Goal: Information Seeking & Learning: Learn about a topic

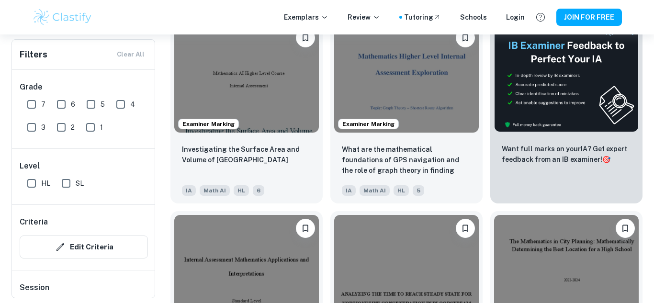
scroll to position [318, 0]
click at [28, 106] on input "7" at bounding box center [31, 104] width 19 height 19
checkbox input "true"
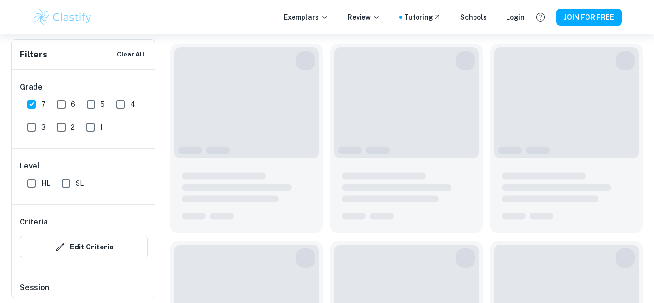
scroll to position [341, 0]
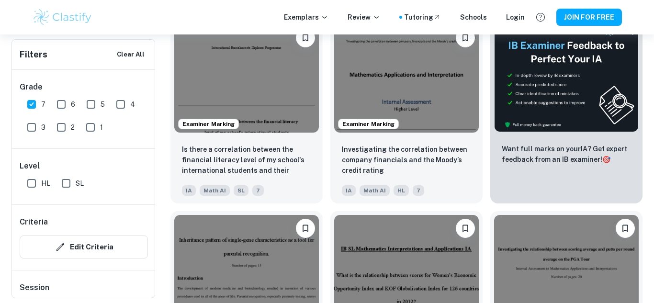
click at [68, 187] on input "SL" at bounding box center [65, 183] width 19 height 19
checkbox input "true"
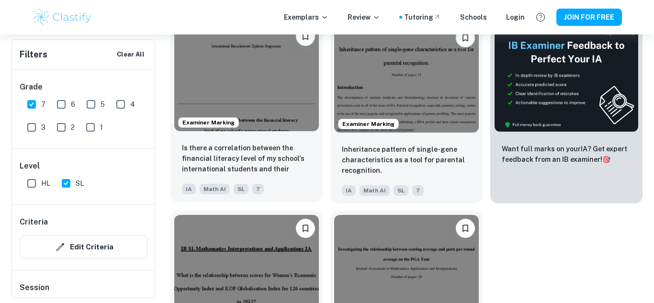
click at [271, 105] on img at bounding box center [246, 77] width 145 height 108
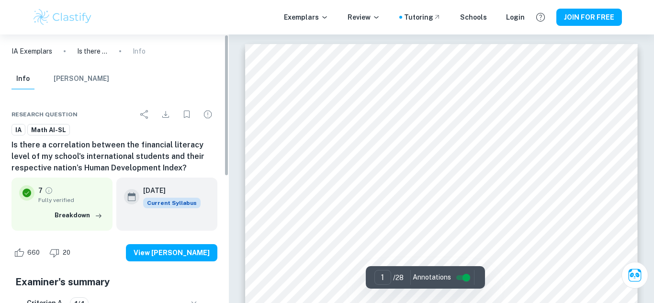
click at [166, 115] on icon "Download" at bounding box center [165, 114] width 7 height 7
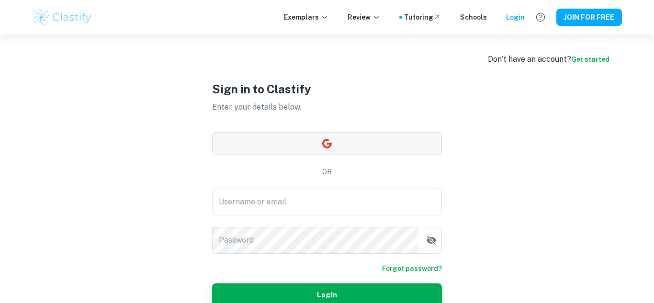
click at [266, 152] on button "button" at bounding box center [327, 143] width 230 height 23
click at [277, 196] on div "Username or email Username or email" at bounding box center [327, 202] width 230 height 27
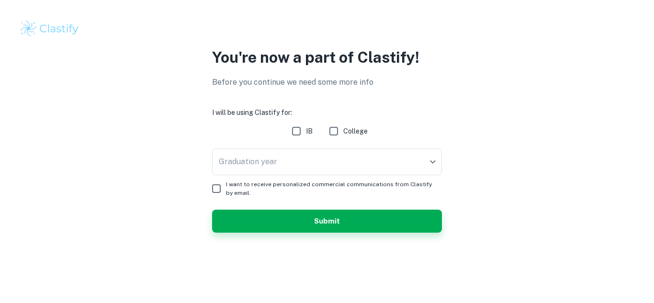
click at [298, 132] on input "IB" at bounding box center [296, 131] width 19 height 19
checkbox input "true"
click at [317, 159] on body "We value your privacy We use cookies to enhance your browsing experience, serve…" at bounding box center [327, 151] width 654 height 303
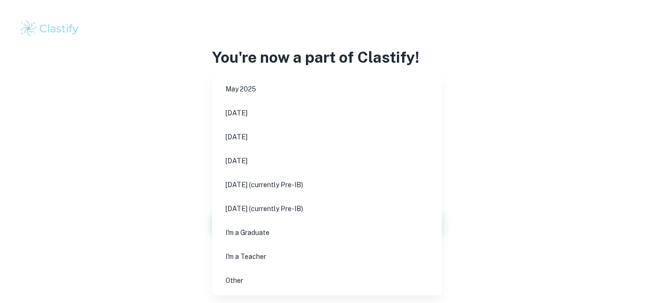
click at [265, 132] on li "[DATE]" at bounding box center [327, 137] width 222 height 22
type input "M26"
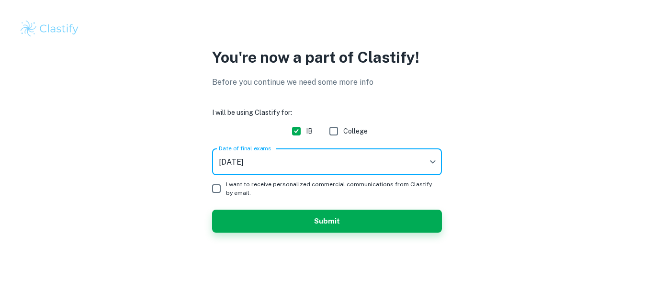
click at [217, 190] on input "I want to receive personalized commercial communications from Clastify by email." at bounding box center [216, 188] width 19 height 19
checkbox input "true"
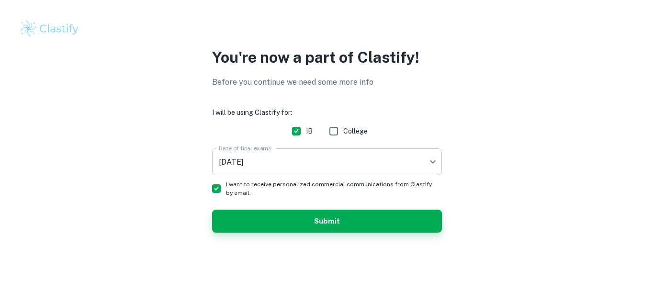
click at [264, 155] on body "We value your privacy We use cookies to enhance your browsing experience, serve…" at bounding box center [327, 151] width 654 height 303
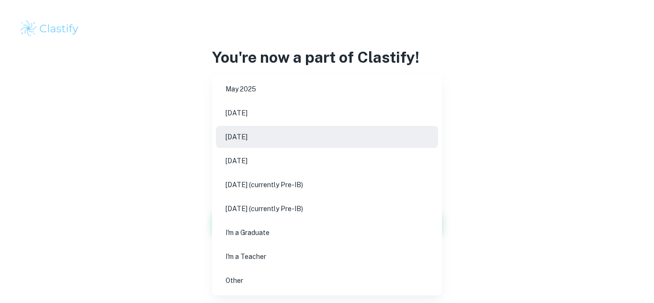
click at [258, 137] on li "[DATE]" at bounding box center [327, 137] width 222 height 22
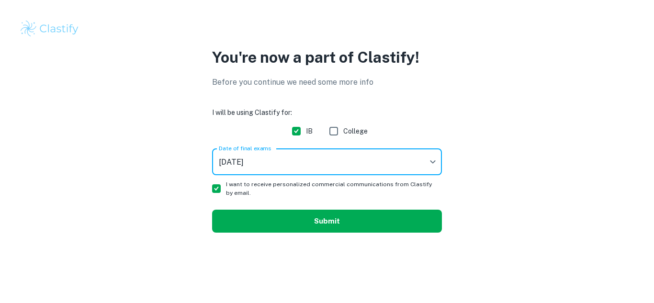
click at [258, 216] on button "Submit" at bounding box center [327, 221] width 230 height 23
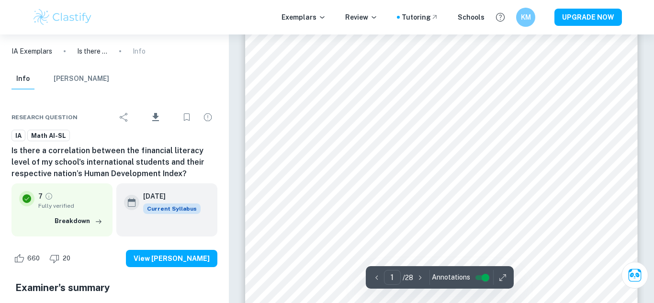
scroll to position [123, 0]
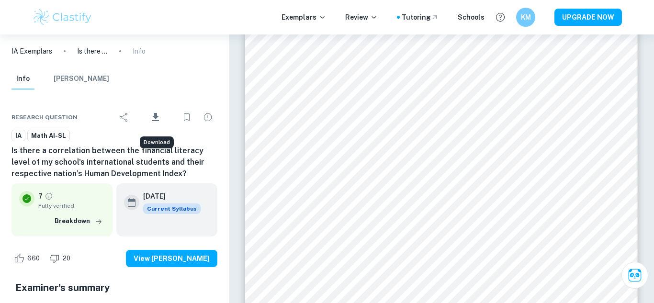
click at [156, 118] on icon "Download" at bounding box center [155, 117] width 7 height 8
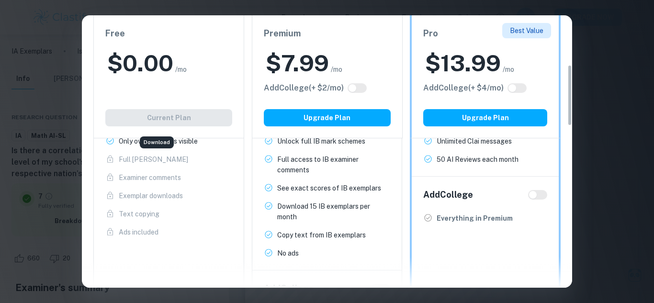
scroll to position [219, 0]
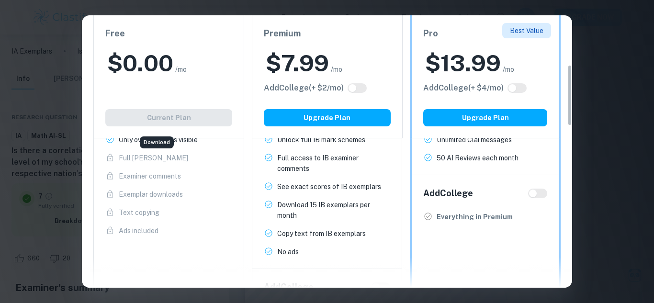
click at [167, 115] on div "Free $ 0.00 /mo Add College (+ $ 2 /mo) Current Plan" at bounding box center [168, 76] width 151 height 123
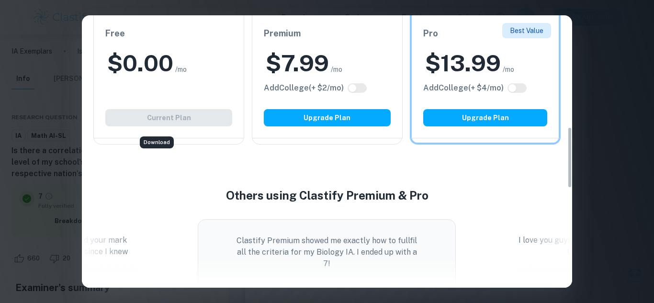
scroll to position [495, 0]
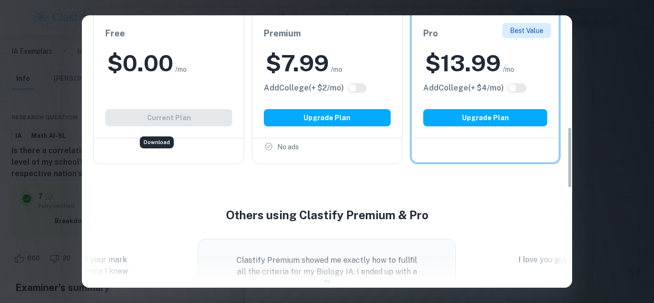
click at [153, 144] on div "Download" at bounding box center [157, 142] width 34 height 12
click at [643, 14] on div "Easily Ace Your IB Coursework & Crush College Essays. Get Clastify Premium Get …" at bounding box center [327, 151] width 654 height 303
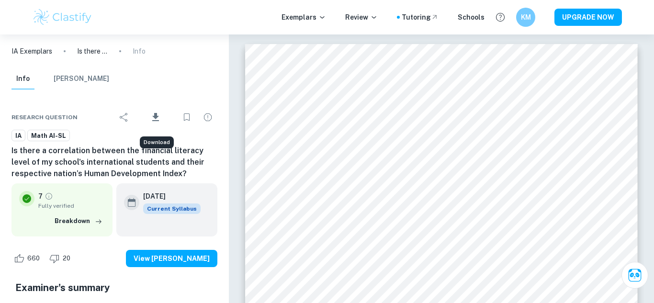
click at [643, 14] on div "Exemplars Review Tutoring Schools KM UPGRADE NOW" at bounding box center [327, 17] width 654 height 34
click at [157, 118] on icon "Download" at bounding box center [155, 117] width 7 height 8
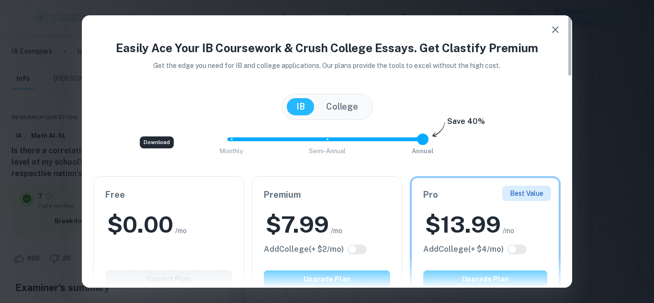
click at [184, 245] on div "Free $ 0.00 /mo Add College (+ $ 2 /mo) Current Plan" at bounding box center [169, 238] width 150 height 123
click at [179, 283] on div at bounding box center [327, 272] width 490 height 31
click at [176, 257] on div at bounding box center [327, 272] width 490 height 31
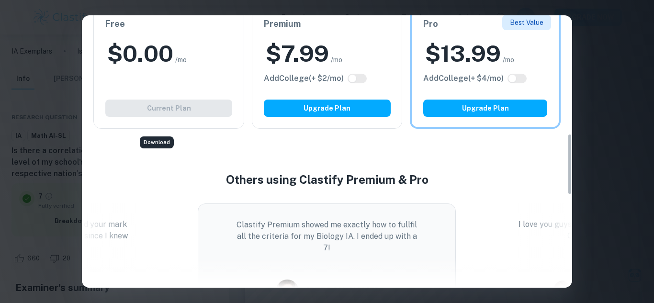
scroll to position [524, 0]
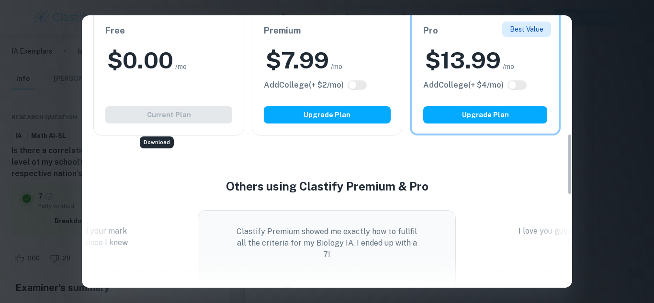
click at [188, 123] on div "Free $ 0.00 /mo Add College (+ $ 2 /mo) Current Plan" at bounding box center [168, 73] width 151 height 123
click at [154, 144] on div "Download" at bounding box center [157, 142] width 34 height 12
click at [154, 143] on div "Download" at bounding box center [156, 139] width 25 height 7
click at [157, 121] on div "Free $ 0.00 /mo Add College (+ $ 2 /mo) Current Plan" at bounding box center [168, 73] width 151 height 123
click at [584, 92] on div "Easily Ace Your IB Coursework & Crush College Essays. Get Clastify Premium Get …" at bounding box center [327, 151] width 654 height 303
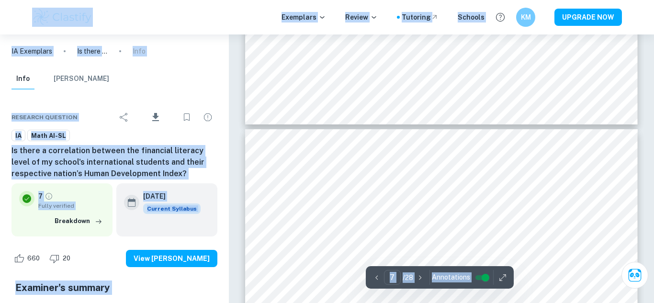
scroll to position [3084, 0]
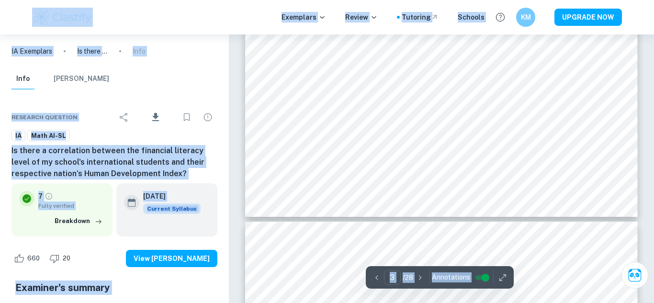
type input "4"
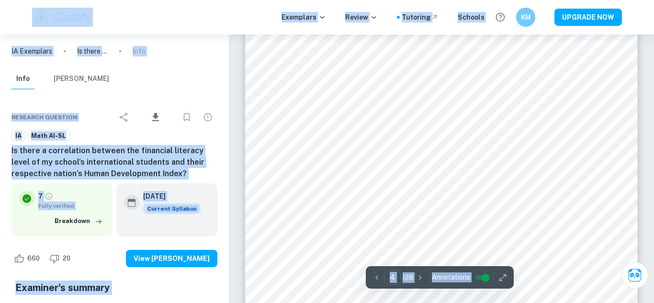
scroll to position [1845, 0]
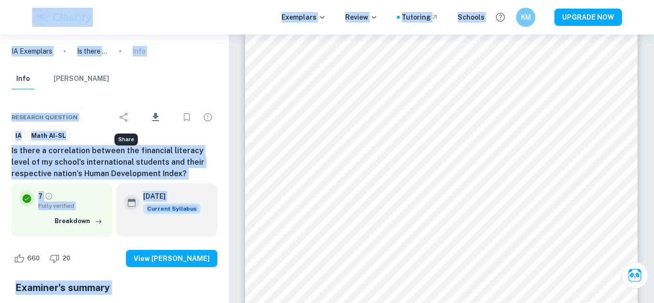
click at [124, 119] on icon "Share" at bounding box center [123, 117] width 11 height 11
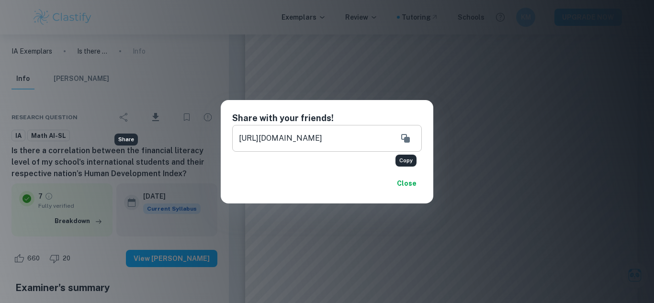
click at [409, 140] on icon "Copy" at bounding box center [405, 138] width 9 height 9
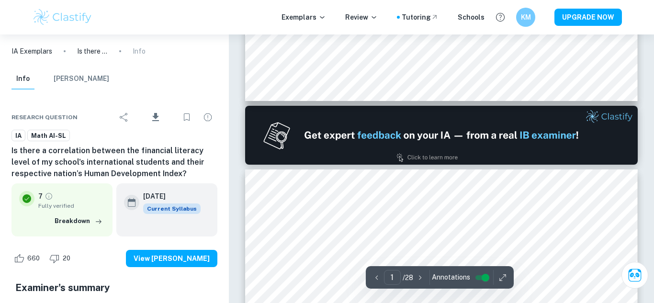
type input "2"
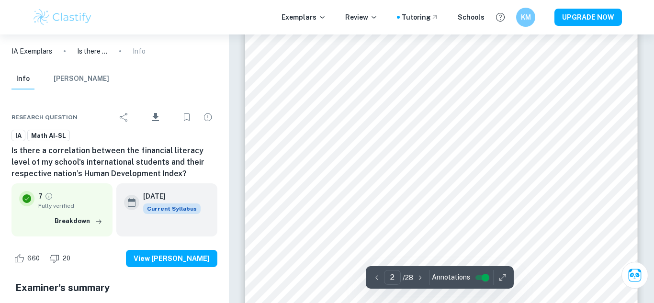
scroll to position [811, 0]
click at [500, 279] on icon "button" at bounding box center [503, 278] width 10 height 10
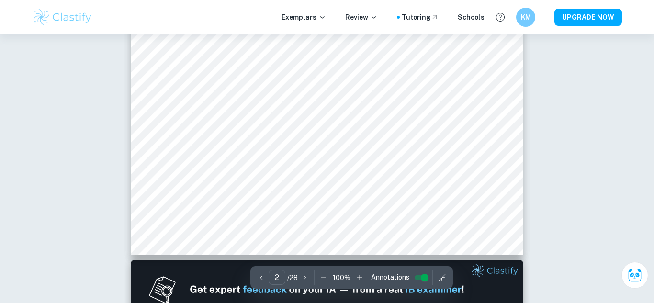
scroll to position [639, 0]
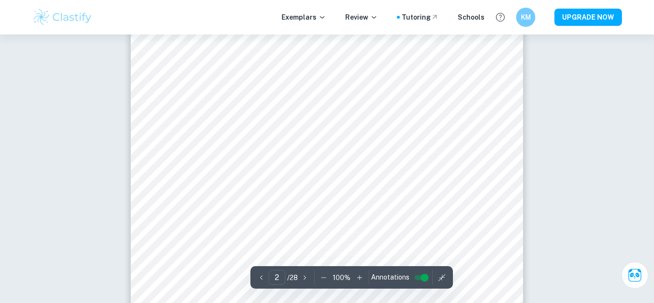
type input "3"
click at [323, 275] on icon "button" at bounding box center [324, 278] width 10 height 10
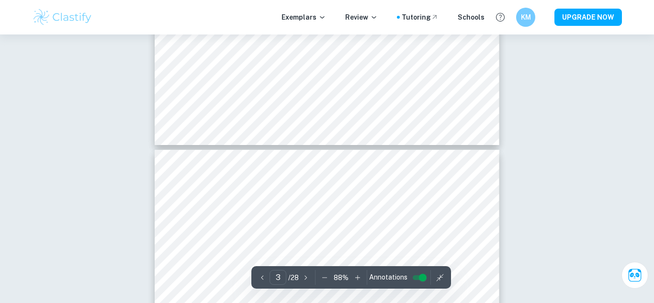
type input "3"
click at [323, 279] on icon "button" at bounding box center [325, 278] width 10 height 10
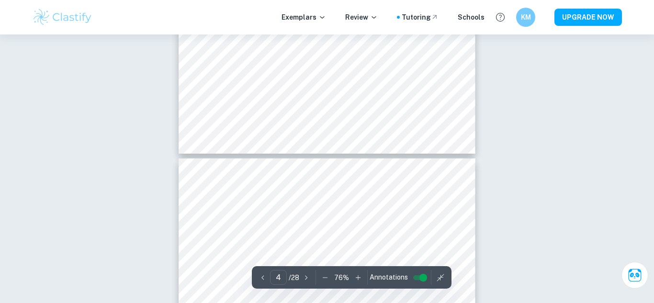
type input "3"
click at [326, 279] on icon "button" at bounding box center [325, 278] width 10 height 10
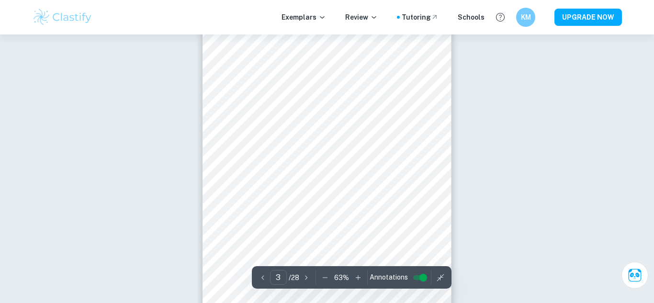
scroll to position [719, 0]
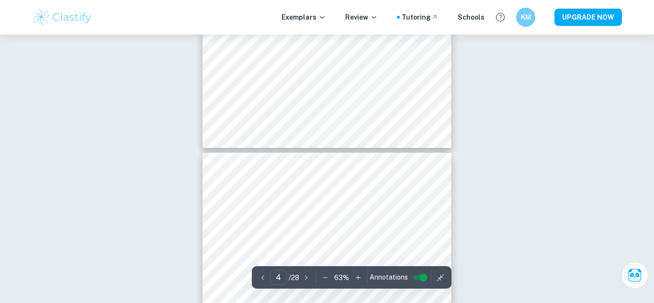
type input "3"
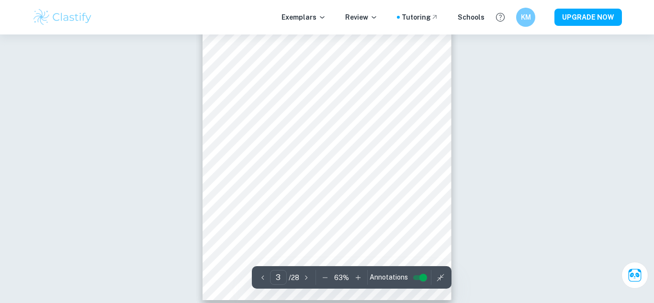
scroll to position [726, 0]
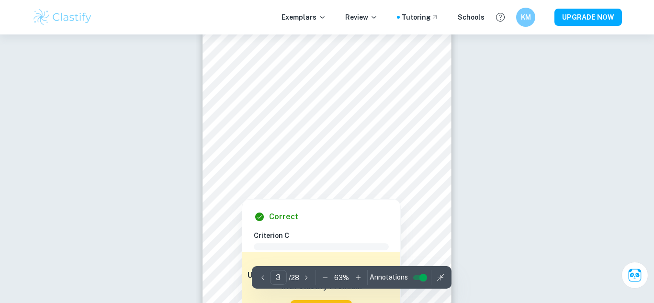
click at [236, 195] on div at bounding box center [242, 190] width 20 height 11
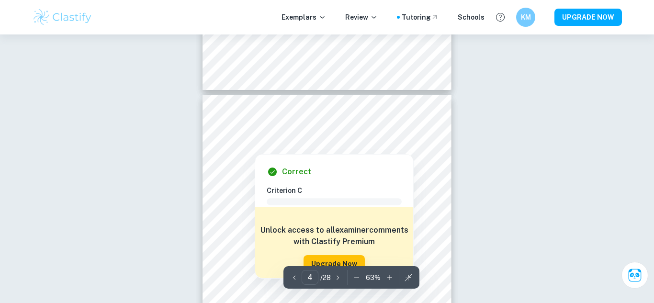
scroll to position [979, 0]
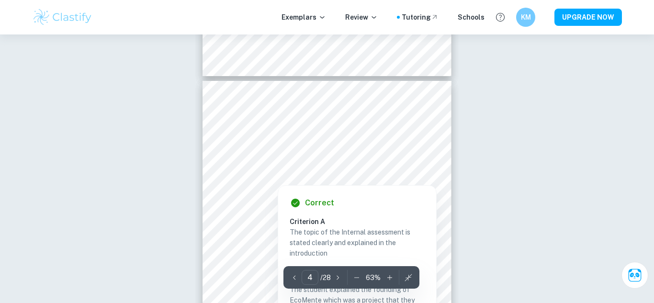
scroll to position [1024, 0]
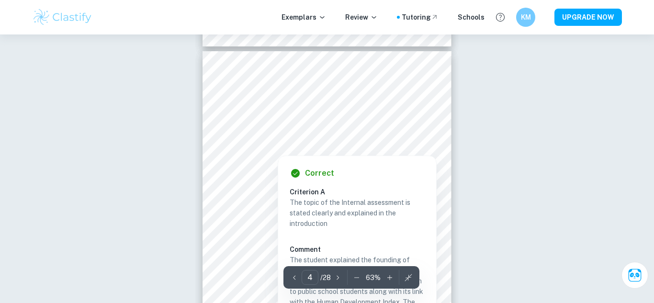
scroll to position [1010, 0]
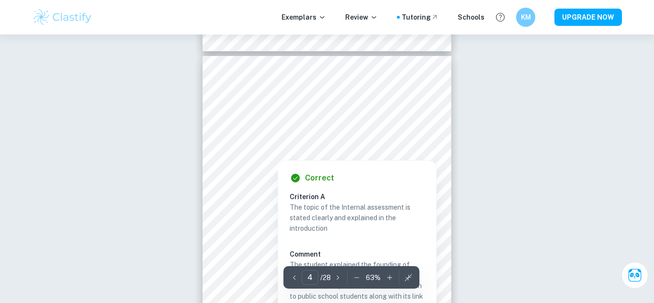
click at [269, 157] on div at bounding box center [277, 151] width 91 height 11
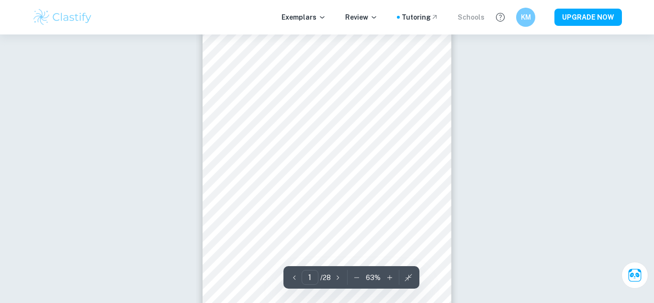
scroll to position [0, 0]
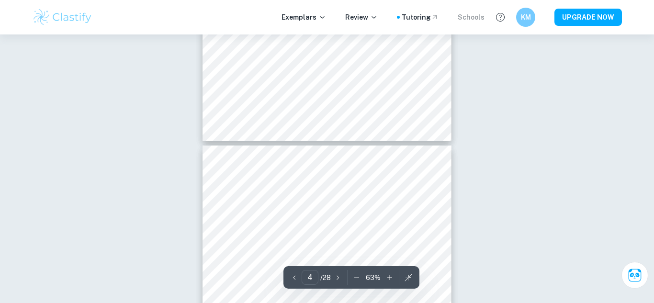
type input "3"
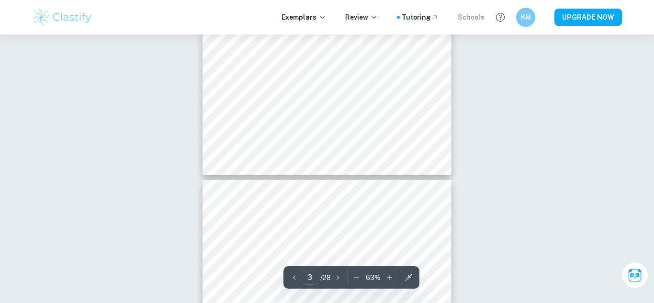
scroll to position [926, 0]
